Goal: Check status: Check status

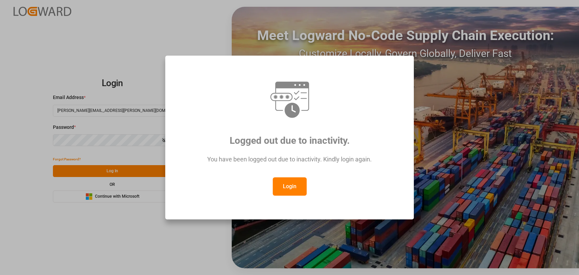
drag, startPoint x: 277, startPoint y: 184, endPoint x: 208, endPoint y: 184, distance: 69.2
click at [277, 184] on button "Login" at bounding box center [290, 186] width 34 height 18
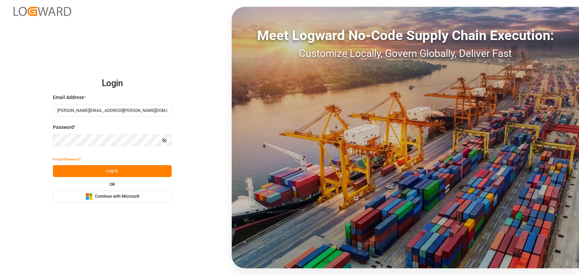
click at [104, 171] on button "Log In" at bounding box center [112, 171] width 119 height 12
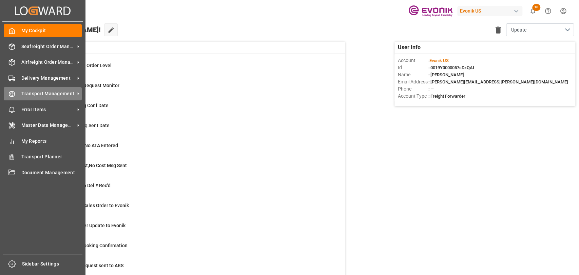
drag, startPoint x: 25, startPoint y: 93, endPoint x: 29, endPoint y: 90, distance: 4.6
click at [26, 93] on span "Transport Management" at bounding box center [48, 93] width 54 height 7
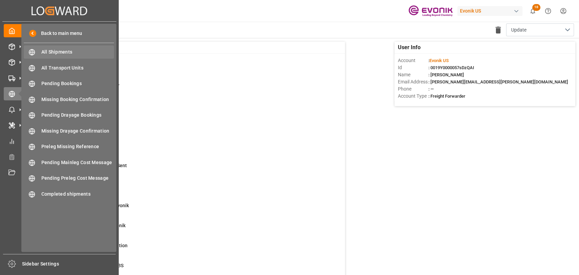
click at [53, 49] on span "All Shipments" at bounding box center [77, 52] width 73 height 7
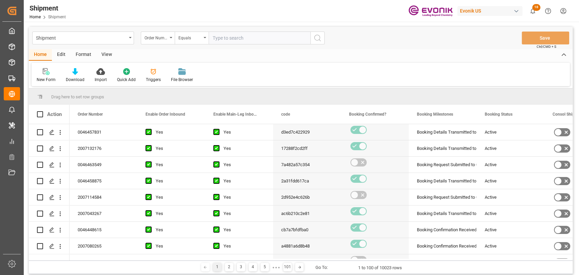
click at [233, 36] on input "text" at bounding box center [260, 38] width 102 height 13
type input "2"
type input "2006812152"
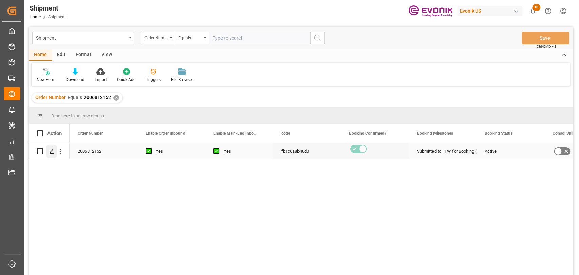
click at [49, 153] on icon "Press SPACE to select this row." at bounding box center [51, 151] width 5 height 5
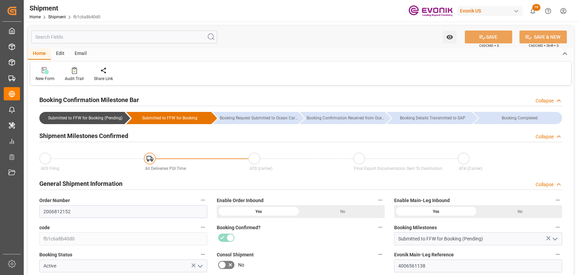
click at [87, 44] on div "Watch Option SAVE Ctrl/CMD + S SAVE & NEW Ctrl/CMD + Shift + S" at bounding box center [301, 37] width 546 height 22
drag, startPoint x: 87, startPoint y: 40, endPoint x: 130, endPoint y: 32, distance: 43.8
click at [90, 43] on div "Watch Option SAVE Ctrl/CMD + S SAVE & NEW Ctrl/CMD + Shift + S" at bounding box center [301, 37] width 546 height 22
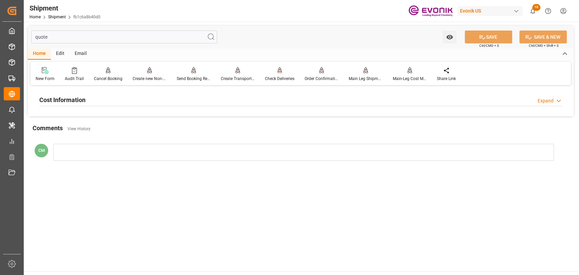
click at [197, 100] on div "Cost Information Expand" at bounding box center [300, 99] width 523 height 13
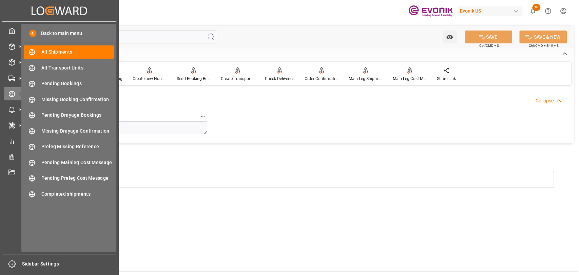
drag, startPoint x: 133, startPoint y: 34, endPoint x: 0, endPoint y: 19, distance: 134.1
click at [0, 19] on div "Created by potrace 1.15, written by Peter Selinger 2001-2017 Created by potrace…" at bounding box center [289, 137] width 579 height 275
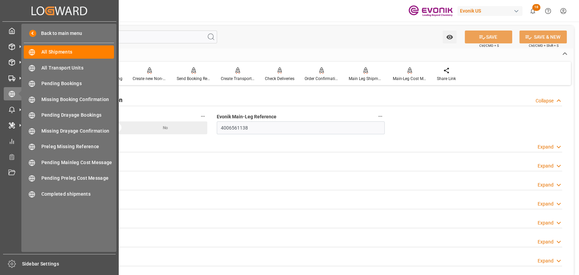
type input "air"
type input "31340"
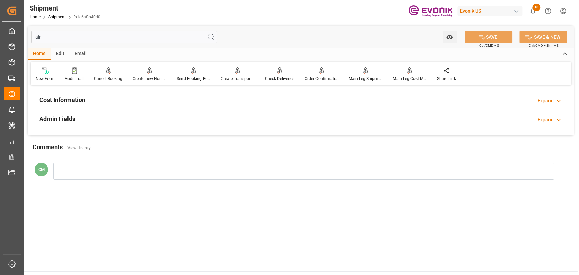
click at [79, 95] on div "Cost Information" at bounding box center [62, 99] width 46 height 13
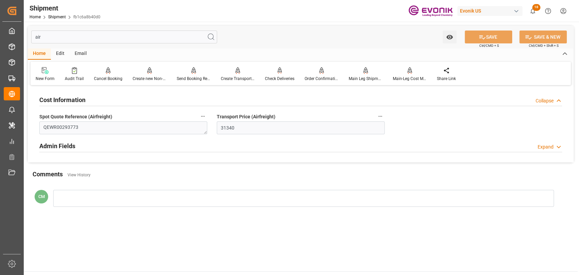
drag, startPoint x: 81, startPoint y: 40, endPoint x: 47, endPoint y: 39, distance: 33.6
click at [32, 40] on input "air" at bounding box center [124, 37] width 186 height 13
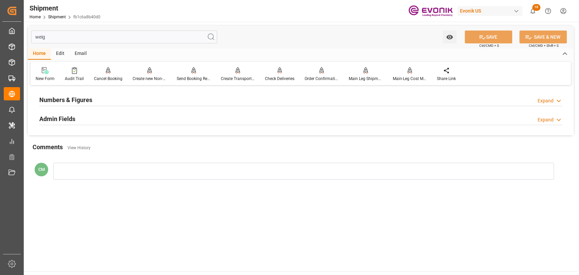
type input "weig"
click at [258, 104] on div "Numbers & Figures Expand" at bounding box center [300, 99] width 523 height 13
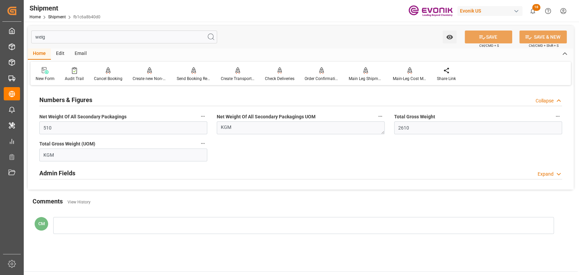
drag, startPoint x: 89, startPoint y: 40, endPoint x: 34, endPoint y: 39, distance: 55.3
click at [34, 39] on input "weig" at bounding box center [124, 37] width 186 height 13
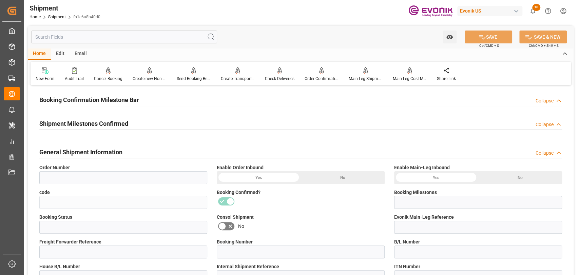
type input "2006812152"
type input "fb1c6a8b40d0"
type input "Submitted to FFW for Booking (Pending)"
type input "Active"
type input "4006561138"
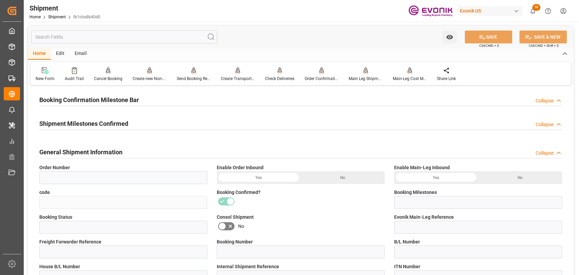
type input "N/A"
type input "QEWR00293773"
type input "D2P"
type input "60"
type input "Air"
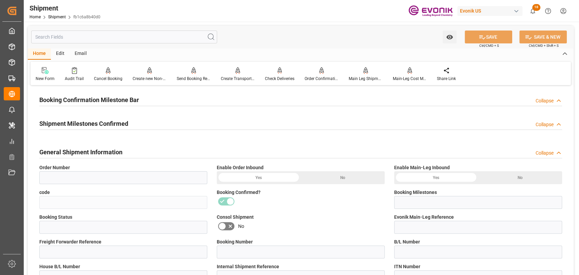
type input "BR04"
type input "Air"
type input "3011376734"
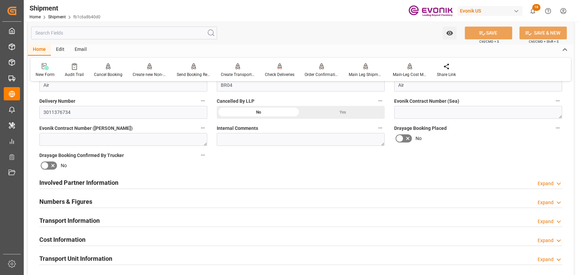
scroll to position [301, 0]
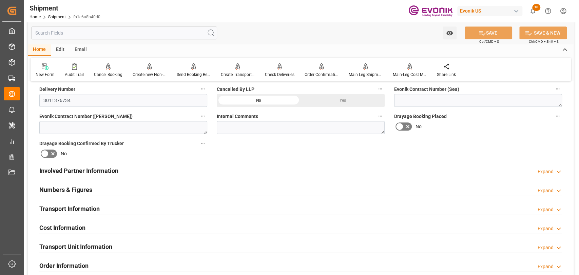
click at [81, 194] on div "Numbers & Figures" at bounding box center [65, 189] width 53 height 13
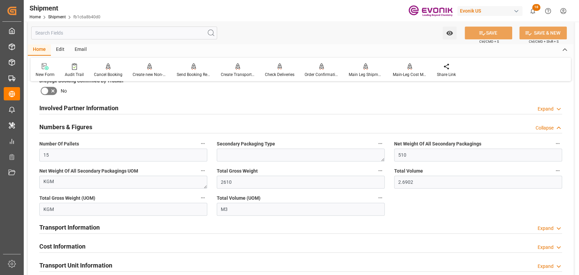
scroll to position [377, 0]
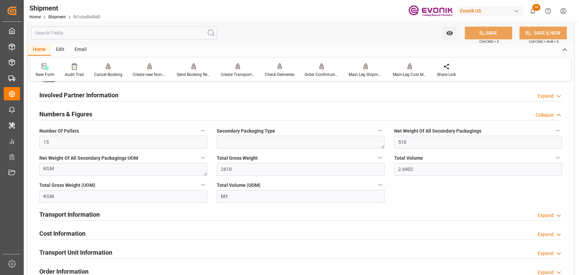
click at [78, 216] on h2 "Transport Information" at bounding box center [69, 214] width 60 height 9
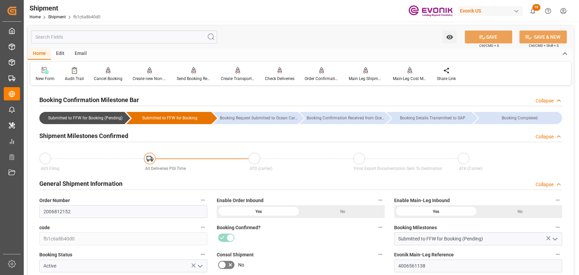
scroll to position [75, 0]
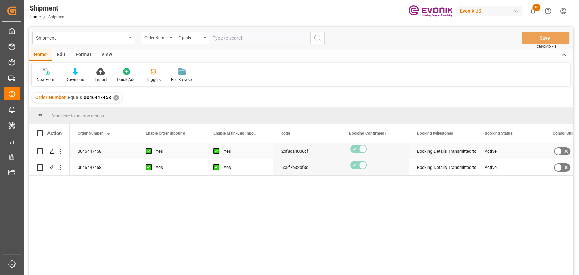
click at [467, 153] on div "Booking Details Transmitted to SAP" at bounding box center [443, 151] width 52 height 16
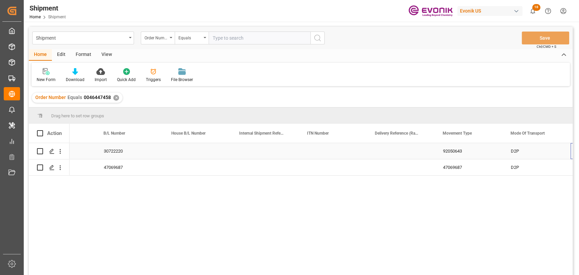
scroll to position [0, 721]
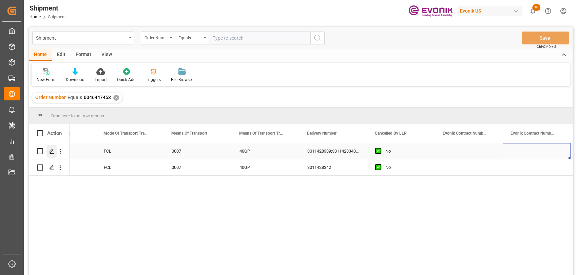
click at [56, 151] on div "Press SPACE to select this row." at bounding box center [51, 151] width 10 height 13
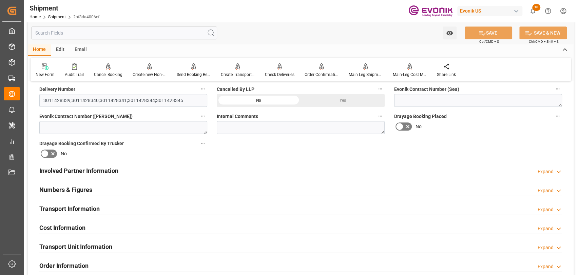
click at [93, 204] on h2 "Transport Information" at bounding box center [69, 208] width 60 height 9
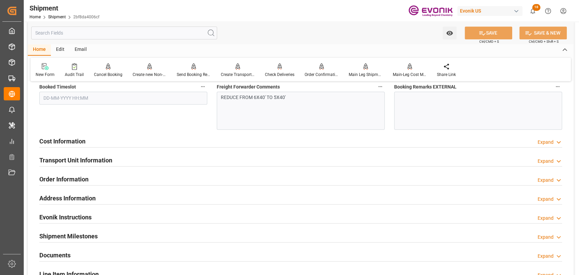
click at [103, 135] on div "Cost Information Expand" at bounding box center [300, 140] width 523 height 13
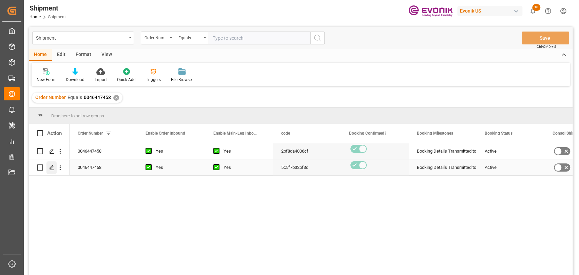
click at [52, 169] on icon "Press SPACE to select this row." at bounding box center [51, 167] width 5 height 5
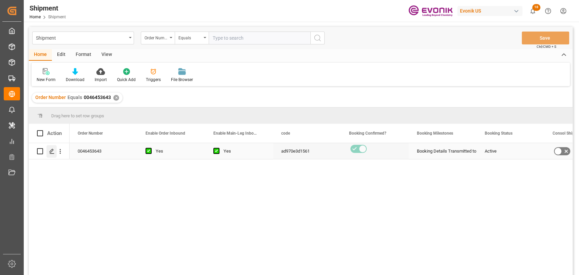
click at [49, 150] on div "Press SPACE to select this row." at bounding box center [51, 151] width 10 height 13
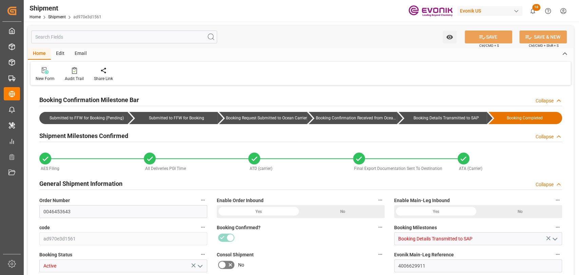
type input "3761"
type input "1924"
type input "0"
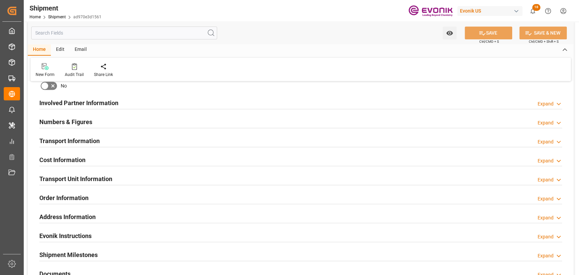
scroll to position [377, 0]
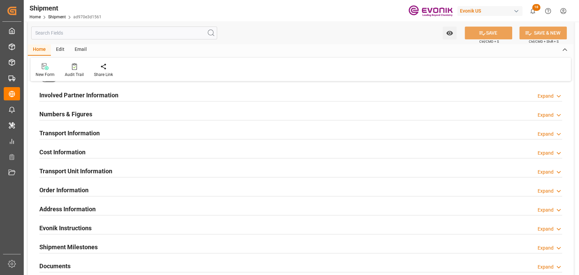
click at [73, 150] on h2 "Cost Information" at bounding box center [62, 152] width 46 height 9
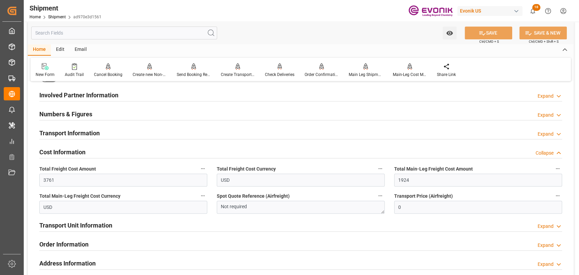
click at [73, 223] on h2 "Transport Unit Information" at bounding box center [75, 225] width 73 height 9
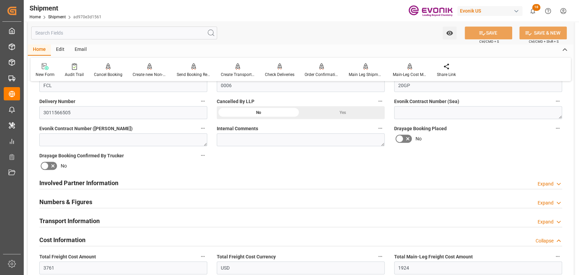
scroll to position [301, 0]
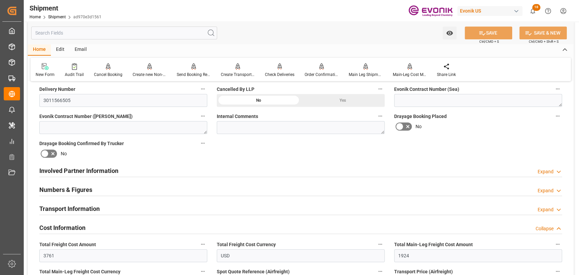
click at [77, 211] on h2 "Transport Information" at bounding box center [69, 208] width 60 height 9
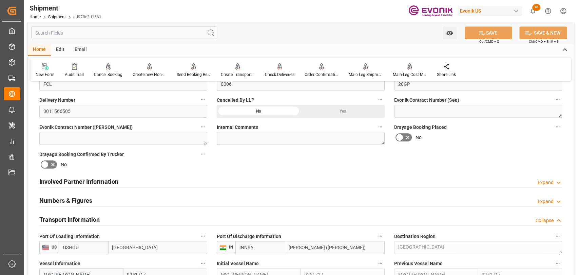
scroll to position [226, 0]
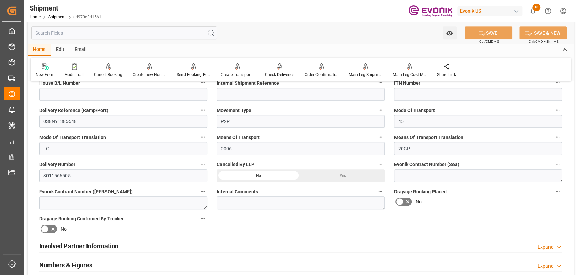
click at [126, 248] on div "Involved Partner Information Expand" at bounding box center [300, 245] width 523 height 13
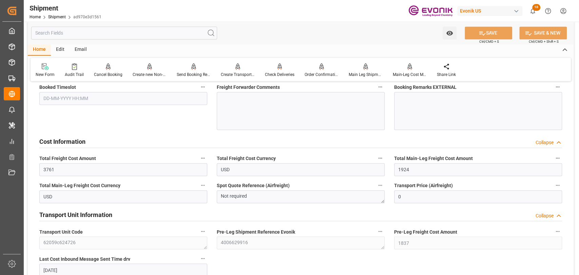
scroll to position [678, 0]
